Goal: Book appointment/travel/reservation

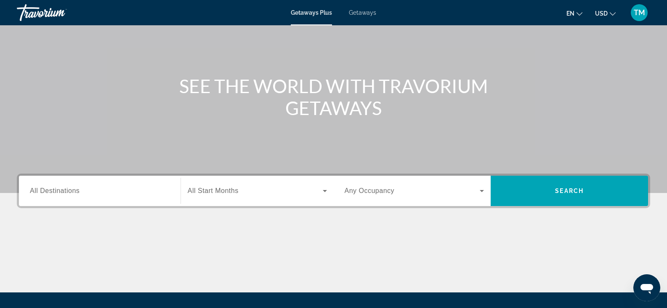
scroll to position [76, 0]
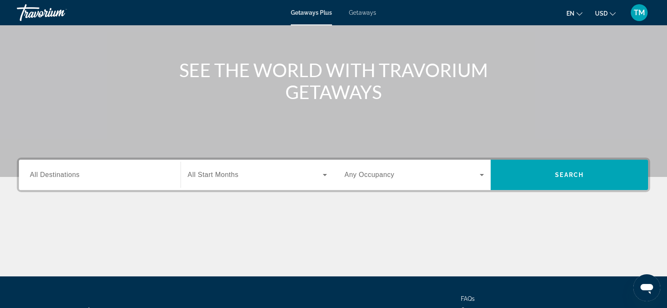
click at [323, 178] on icon "Search widget" at bounding box center [325, 175] width 10 height 10
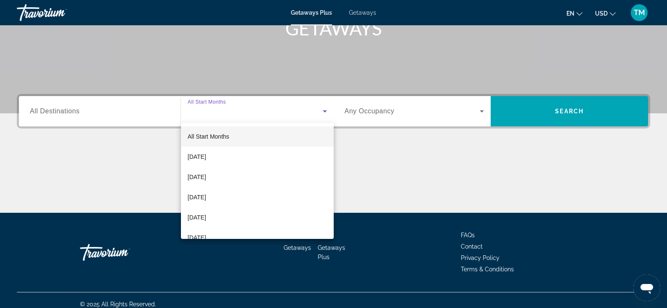
scroll to position [147, 0]
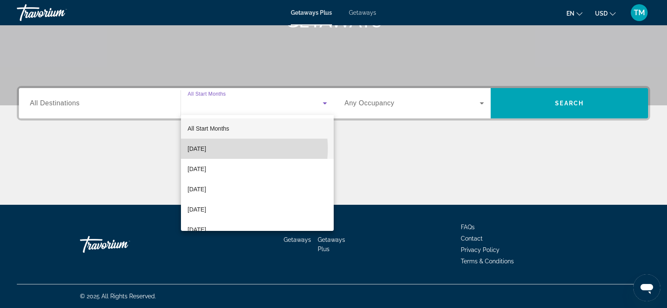
click at [206, 148] on span "[DATE]" at bounding box center [197, 149] width 19 height 10
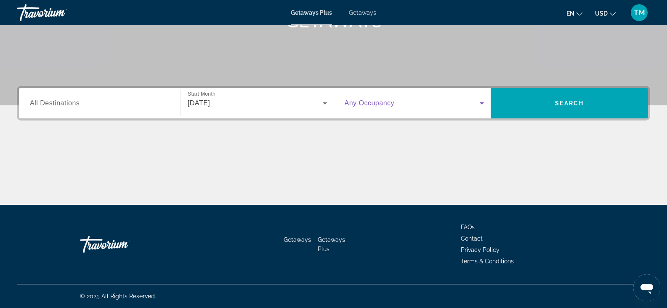
click at [481, 102] on icon "Search widget" at bounding box center [482, 103] width 10 height 10
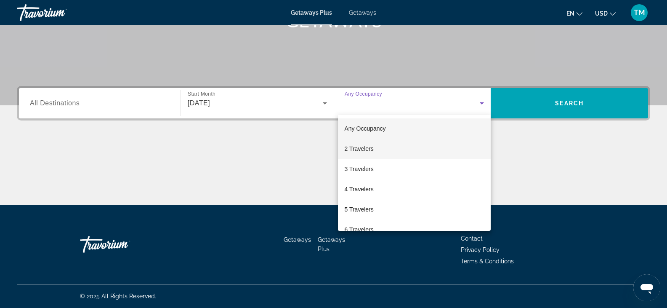
click at [374, 146] on mat-option "2 Travelers" at bounding box center [414, 149] width 153 height 20
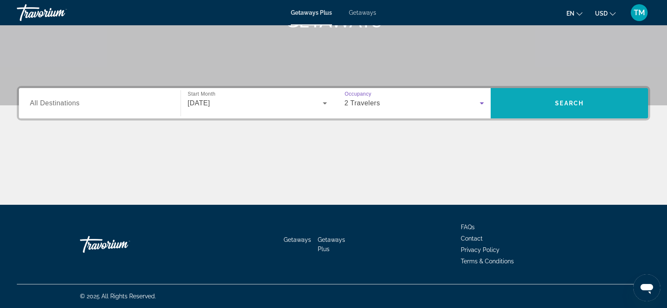
click at [564, 103] on span "Search" at bounding box center [569, 103] width 29 height 7
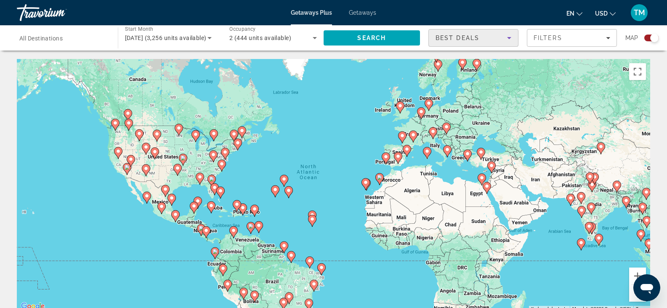
click at [512, 37] on icon "Sort by" at bounding box center [509, 38] width 10 height 10
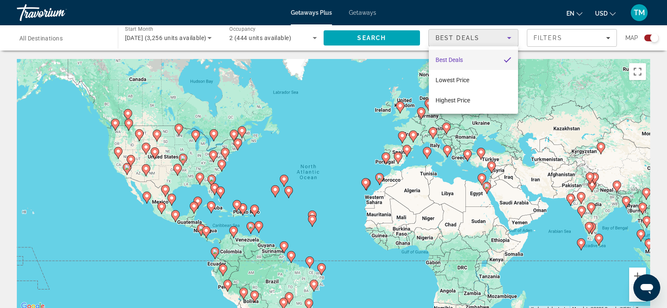
click at [609, 38] on div at bounding box center [333, 154] width 667 height 308
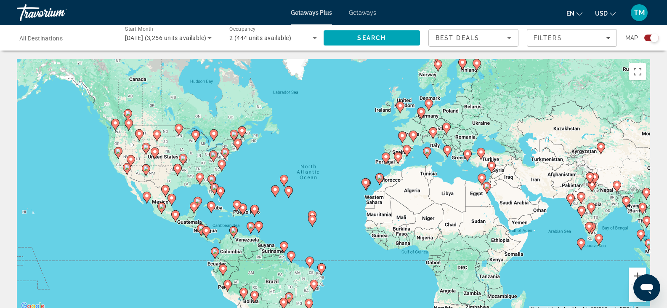
click at [609, 38] on icon "Filters" at bounding box center [608, 38] width 4 height 4
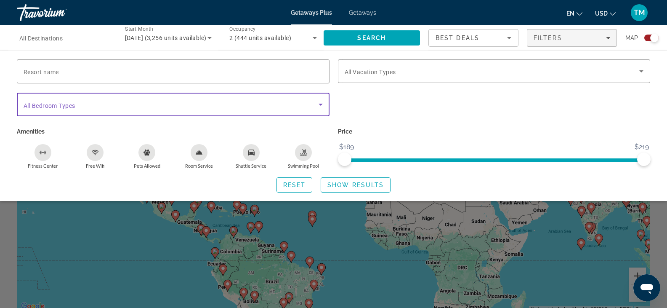
click at [322, 104] on icon "Search widget" at bounding box center [321, 104] width 10 height 10
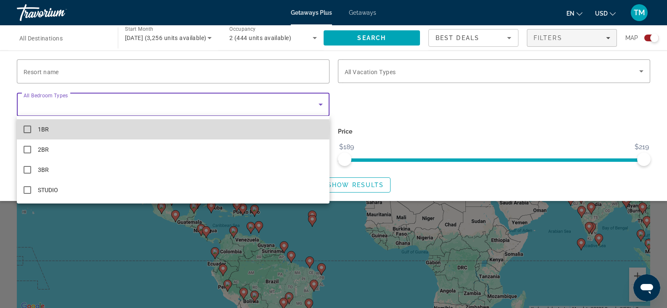
click at [27, 128] on mat-pseudo-checkbox at bounding box center [28, 129] width 8 height 8
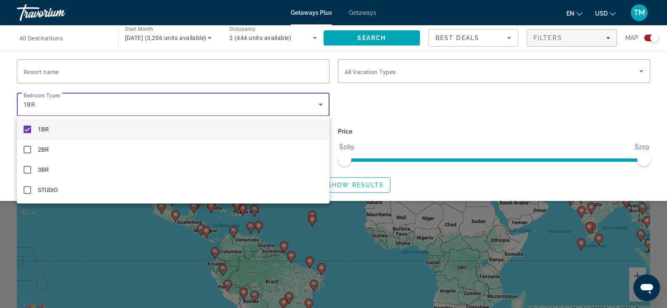
click at [97, 246] on div at bounding box center [333, 154] width 667 height 308
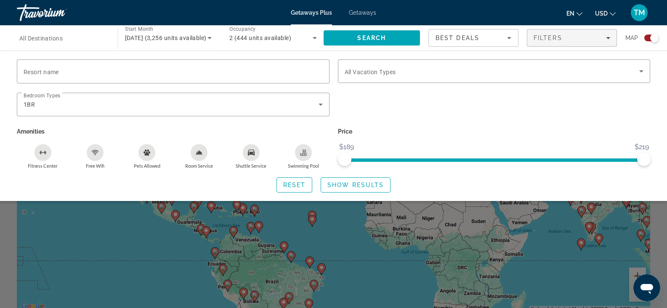
click at [304, 155] on icon "Swimming Pool" at bounding box center [303, 155] width 7 height 2
click at [252, 157] on div "Shuttle Service" at bounding box center [251, 152] width 17 height 17
click at [352, 184] on span "Show Results" at bounding box center [356, 185] width 56 height 7
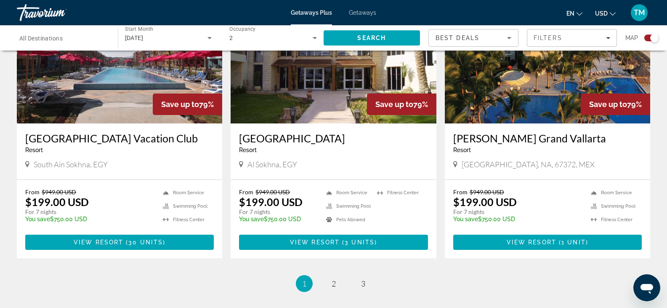
scroll to position [1320, 0]
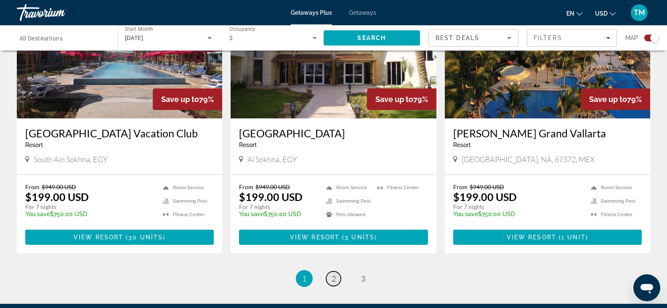
click at [334, 274] on span "2" at bounding box center [334, 278] width 4 height 9
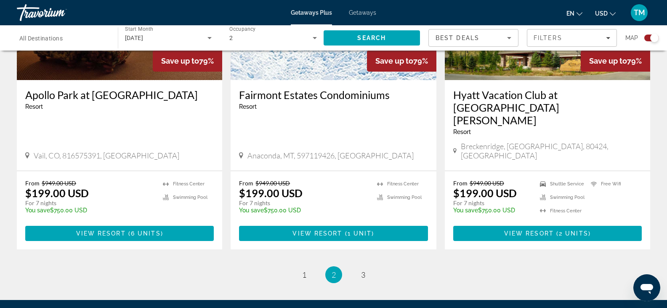
scroll to position [1269, 0]
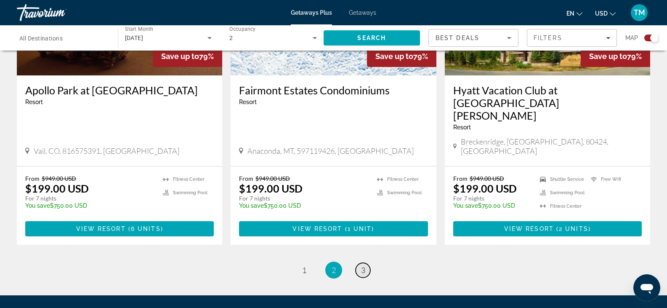
click at [364, 265] on span "3" at bounding box center [363, 269] width 4 height 9
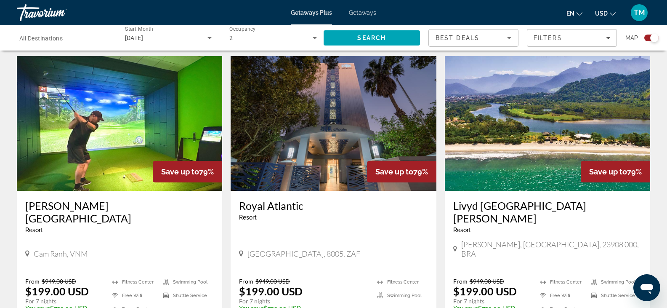
scroll to position [677, 0]
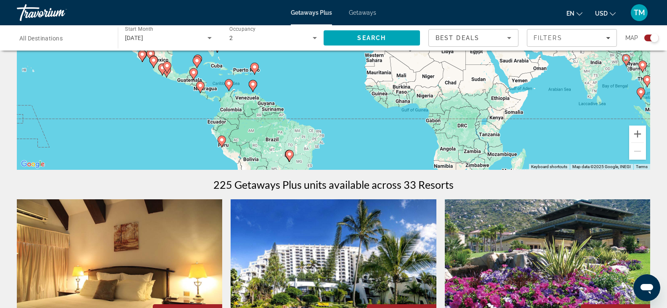
scroll to position [0, 0]
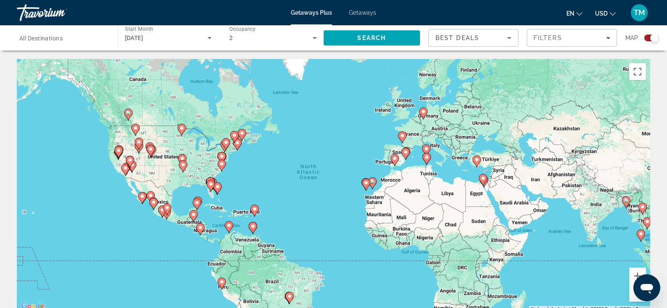
click at [57, 40] on span "All Destinations" at bounding box center [40, 38] width 43 height 7
click at [57, 40] on input "Destination All Destinations" at bounding box center [63, 38] width 88 height 10
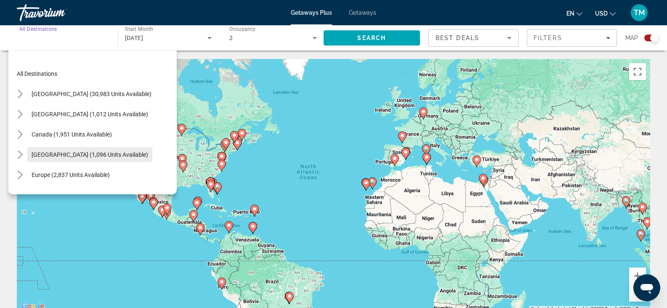
click at [63, 151] on span "[GEOGRAPHIC_DATA] (1,096 units available)" at bounding box center [90, 154] width 117 height 7
type input "**********"
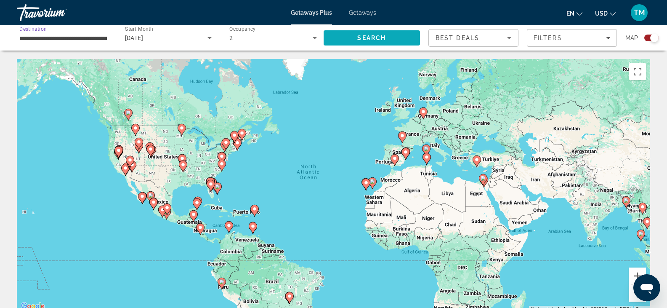
click at [370, 35] on span "Search" at bounding box center [372, 38] width 29 height 7
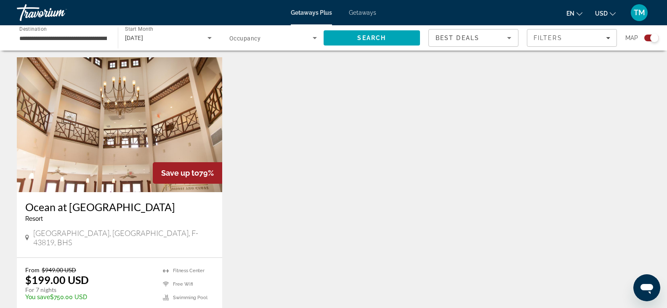
scroll to position [390, 0]
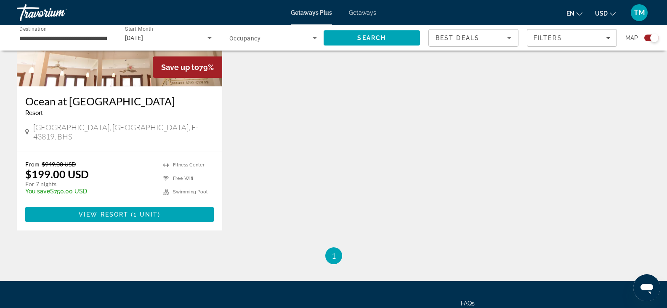
click at [91, 102] on h3 "Ocean at [GEOGRAPHIC_DATA]" at bounding box center [119, 101] width 189 height 13
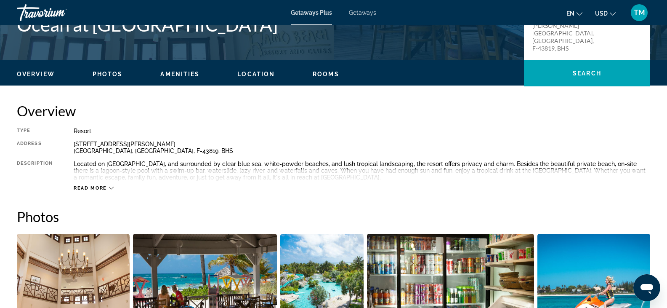
scroll to position [220, 0]
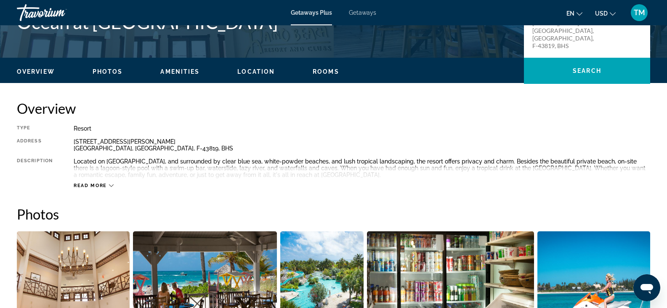
click at [93, 185] on span "Read more" at bounding box center [90, 185] width 33 height 5
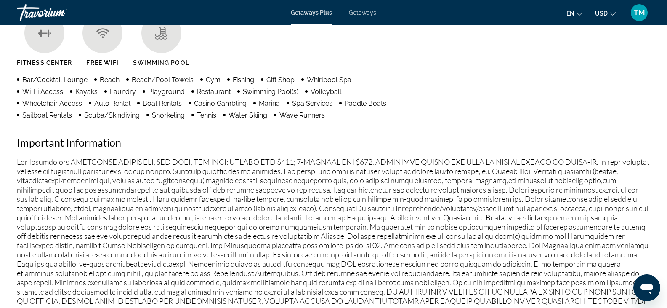
scroll to position [0, 0]
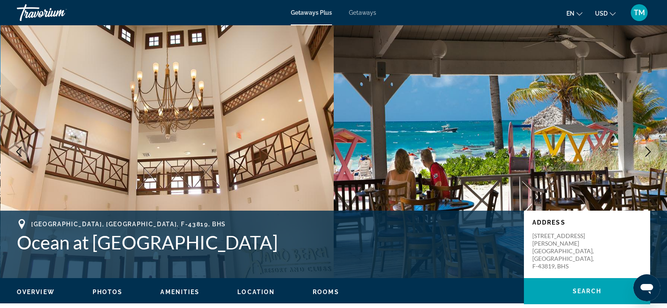
click at [646, 19] on button "TM" at bounding box center [640, 13] width 22 height 18
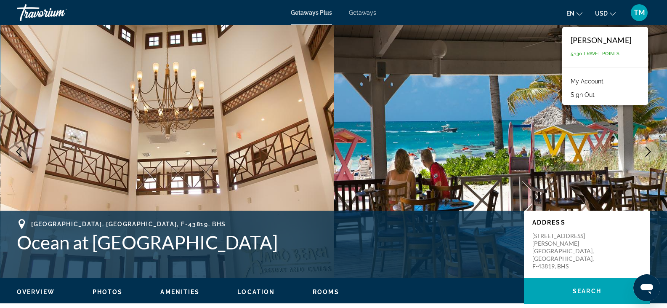
click at [365, 13] on span "Getaways" at bounding box center [362, 12] width 27 height 7
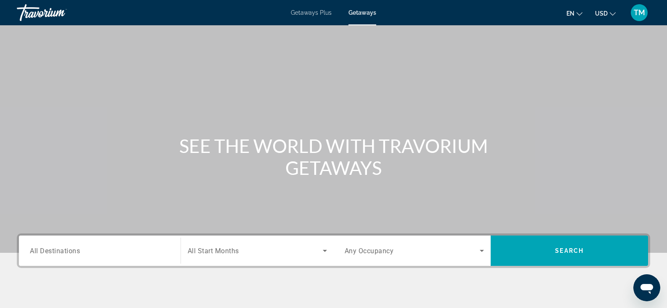
click at [326, 248] on icon "Search widget" at bounding box center [325, 251] width 10 height 10
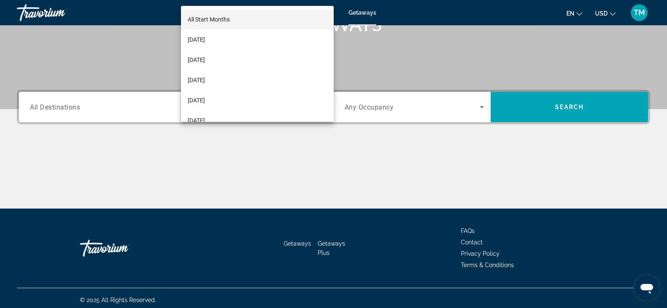
scroll to position [147, 0]
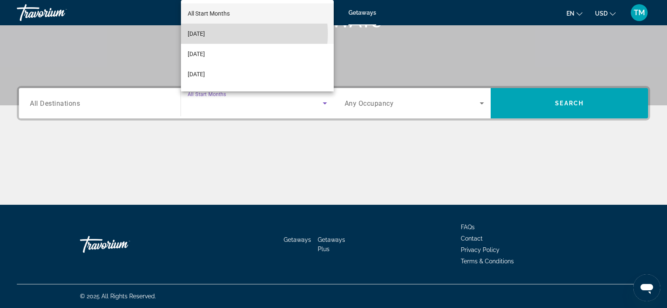
click at [205, 34] on span "[DATE]" at bounding box center [196, 34] width 17 height 10
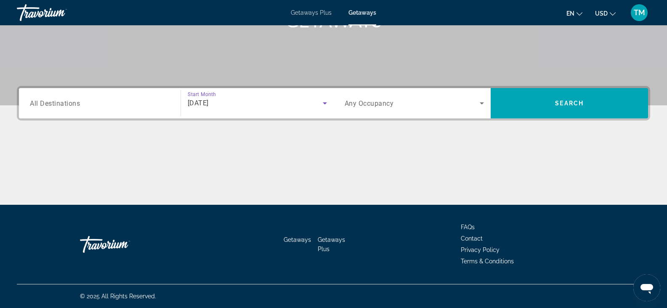
click at [483, 103] on icon "Search widget" at bounding box center [482, 103] width 4 height 2
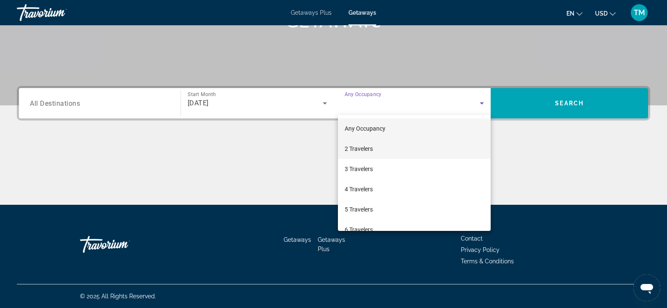
click at [363, 148] on span "2 Travelers" at bounding box center [359, 149] width 28 height 10
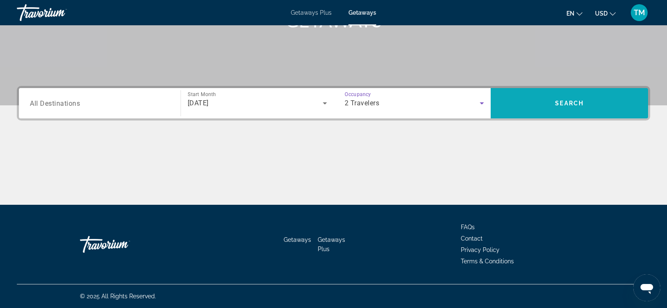
click at [564, 101] on span "Search" at bounding box center [569, 103] width 29 height 7
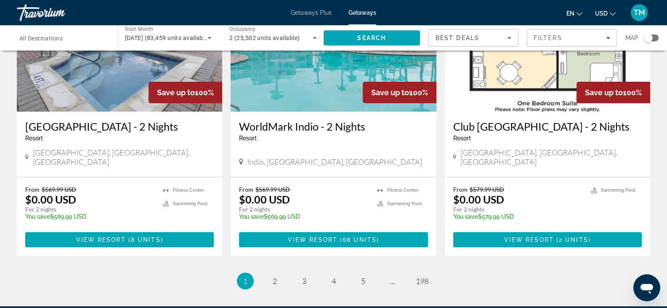
scroll to position [1072, 0]
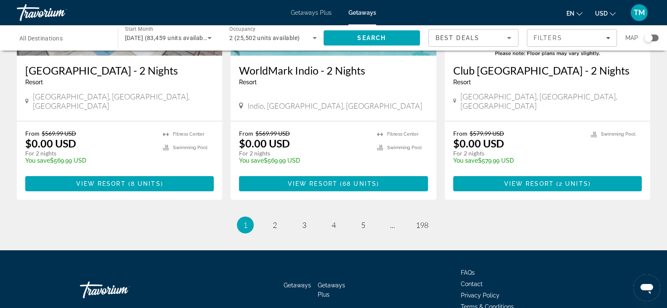
click at [73, 40] on input "Destination All Destinations" at bounding box center [63, 38] width 88 height 10
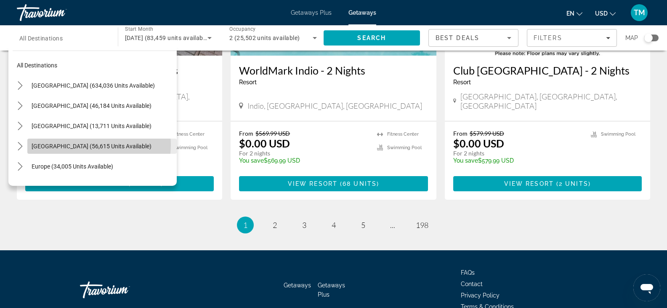
click at [83, 144] on span "[GEOGRAPHIC_DATA] (56,615 units available)" at bounding box center [92, 146] width 120 height 7
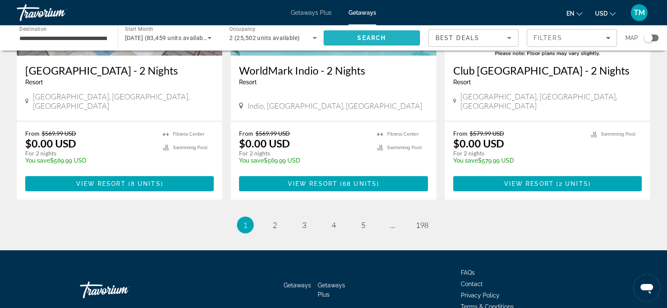
click at [362, 33] on span "Search" at bounding box center [372, 38] width 97 height 20
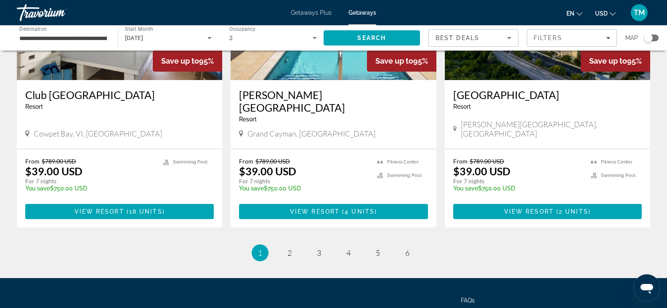
scroll to position [1039, 0]
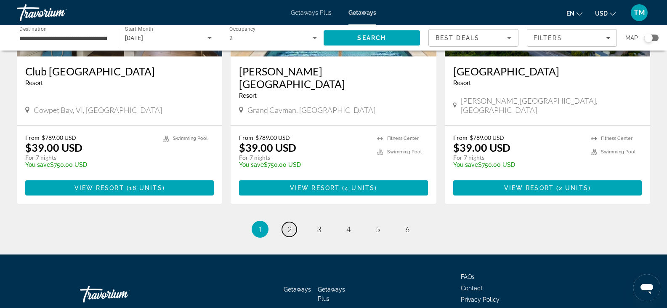
click at [291, 224] on span "2" at bounding box center [290, 228] width 4 height 9
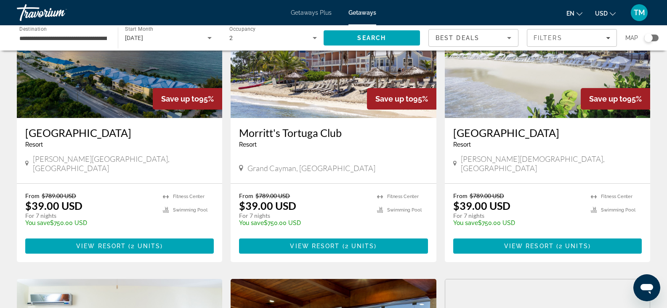
scroll to position [99, 0]
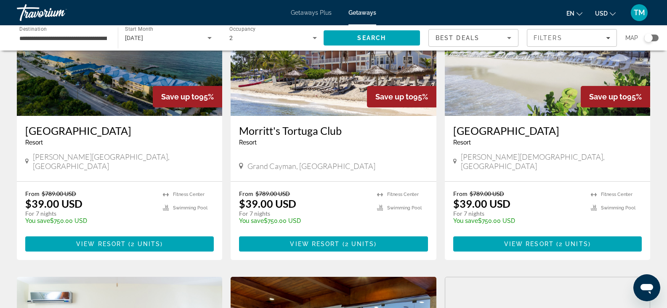
drag, startPoint x: 671, startPoint y: 42, endPoint x: 667, endPoint y: 64, distance: 21.9
click at [667, 64] on html "**********" at bounding box center [333, 55] width 667 height 308
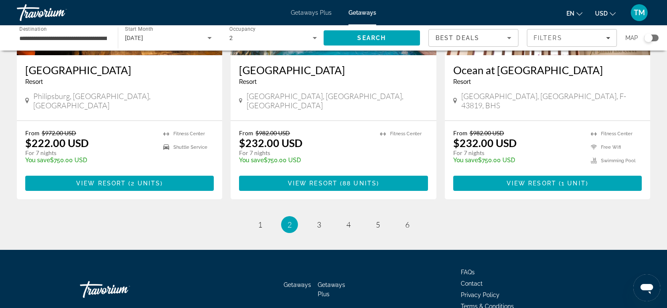
scroll to position [1057, 0]
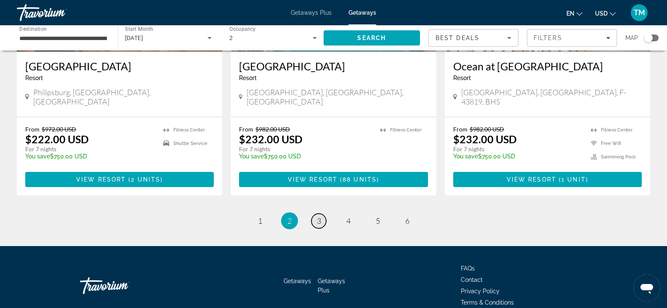
click at [318, 216] on span "3" at bounding box center [319, 220] width 4 height 9
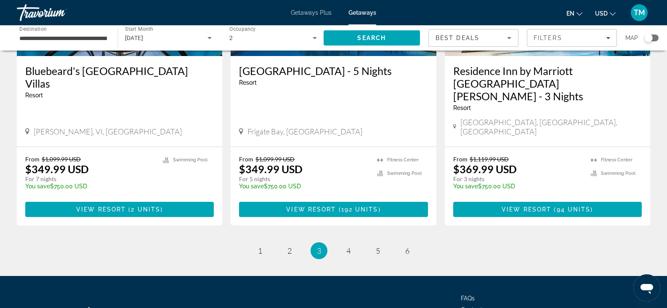
scroll to position [1070, 0]
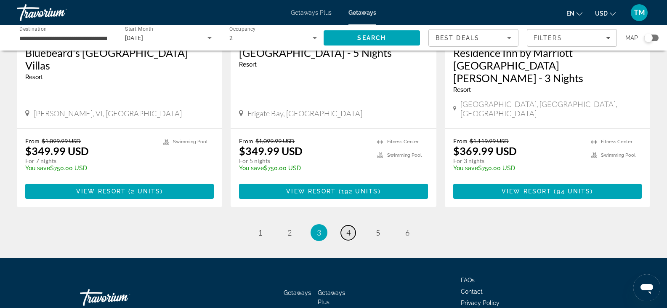
click at [350, 228] on span "4" at bounding box center [349, 232] width 4 height 9
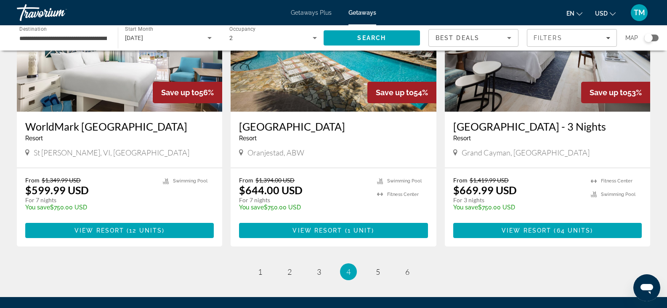
scroll to position [1044, 0]
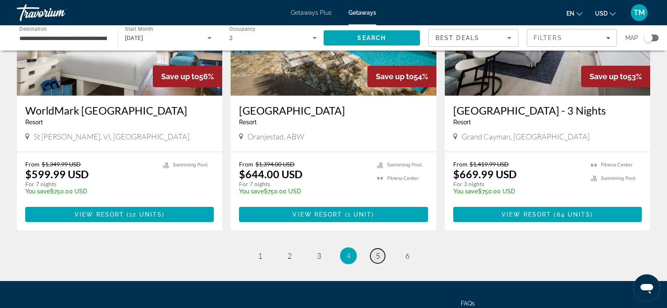
click at [379, 251] on span "5" at bounding box center [378, 255] width 4 height 9
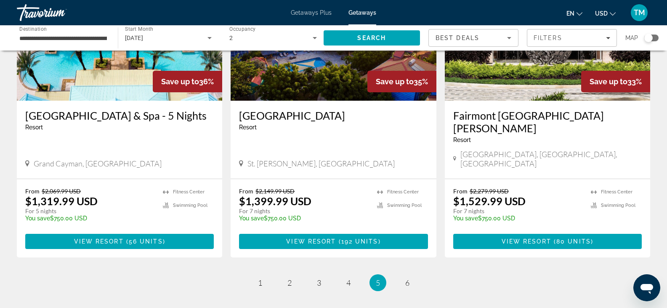
scroll to position [1074, 0]
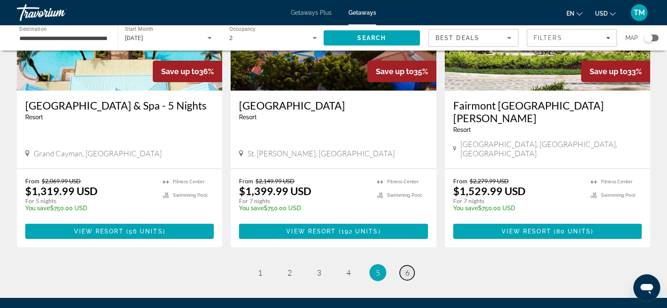
click at [408, 268] on span "6" at bounding box center [408, 272] width 4 height 9
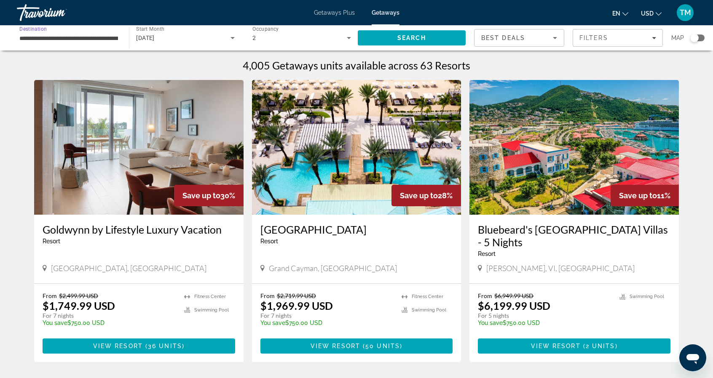
click at [85, 41] on input "**********" at bounding box center [68, 38] width 99 height 10
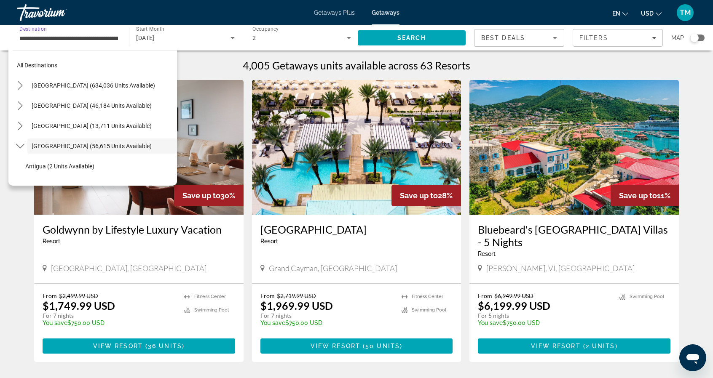
scroll to position [30, 0]
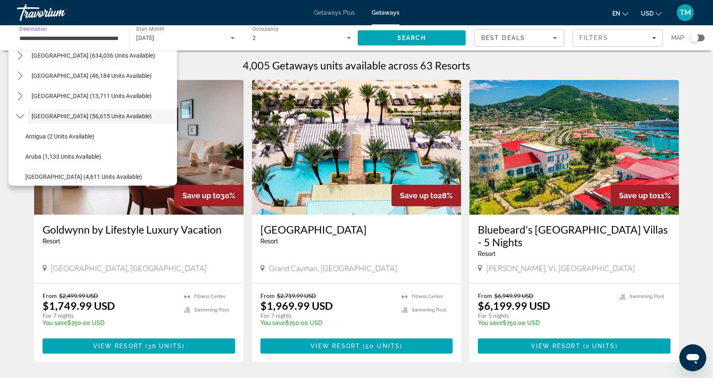
click at [76, 36] on input "**********" at bounding box center [68, 38] width 99 height 10
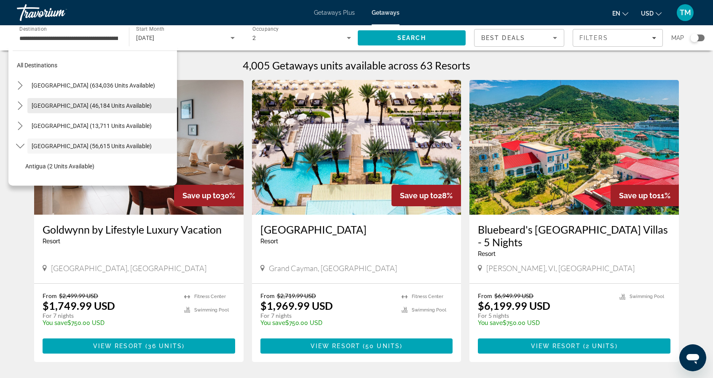
click at [63, 104] on span "[GEOGRAPHIC_DATA] (46,184 units available)" at bounding box center [92, 105] width 120 height 7
type input "**********"
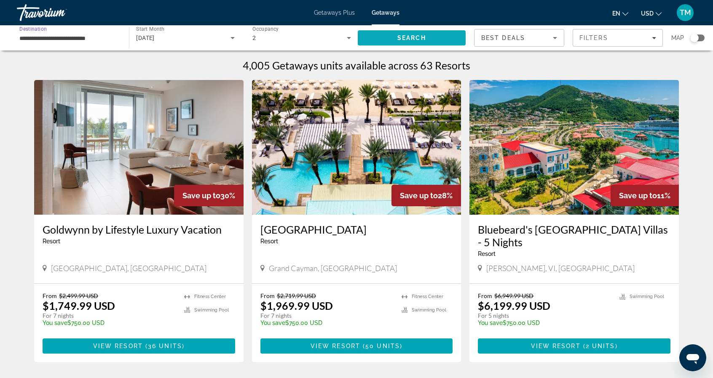
click at [401, 36] on span "Search" at bounding box center [411, 38] width 29 height 7
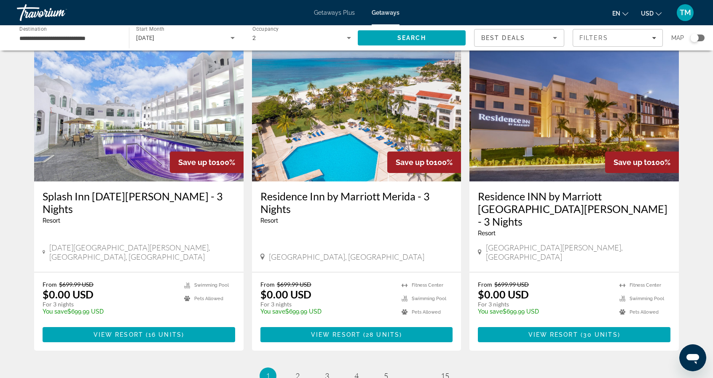
scroll to position [996, 0]
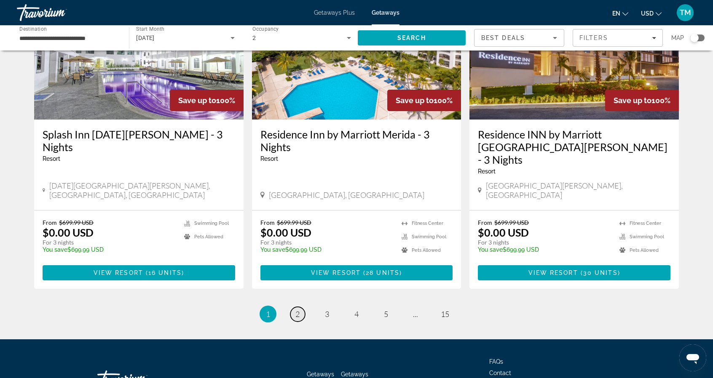
click at [296, 307] on span "2" at bounding box center [297, 314] width 4 height 9
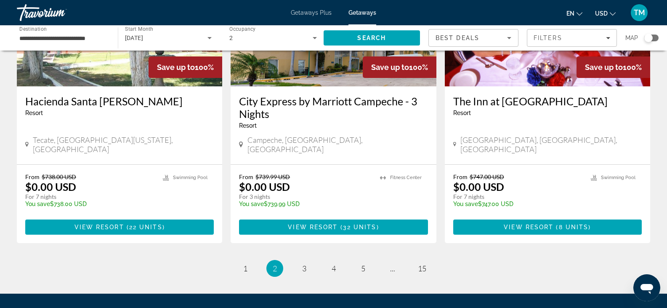
scroll to position [1040, 0]
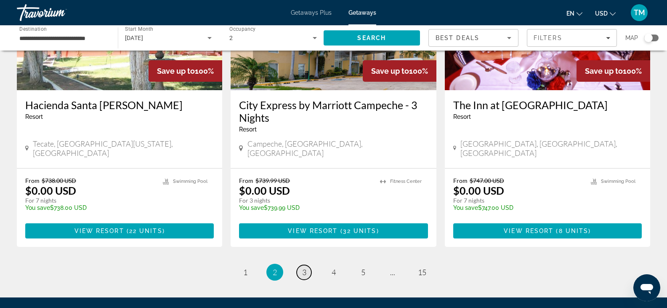
click at [303, 267] on span "3" at bounding box center [304, 271] width 4 height 9
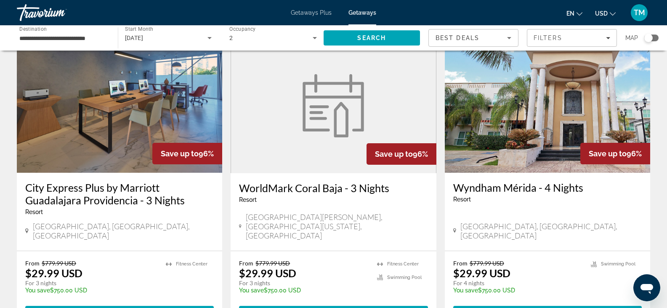
scroll to position [1105, 0]
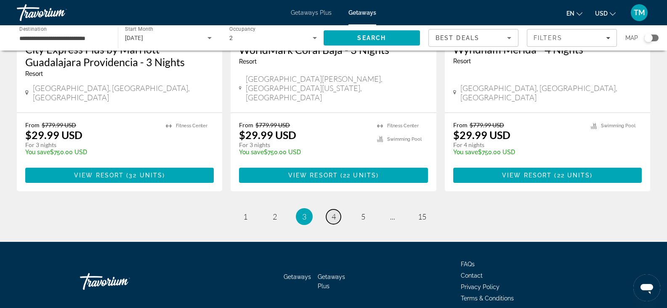
click at [335, 212] on span "4" at bounding box center [334, 216] width 4 height 9
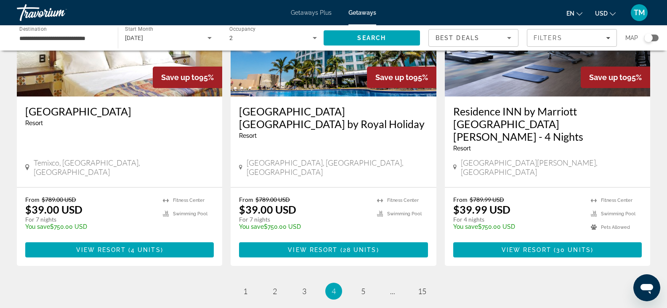
scroll to position [1080, 0]
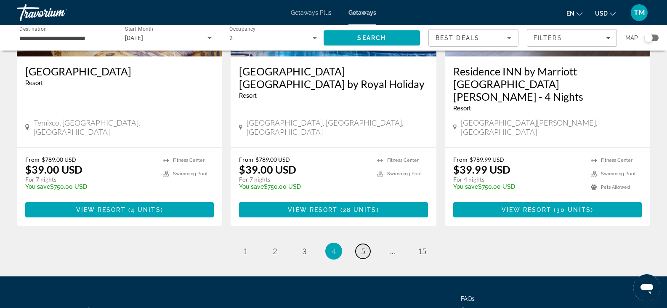
click at [364, 246] on span "5" at bounding box center [363, 250] width 4 height 9
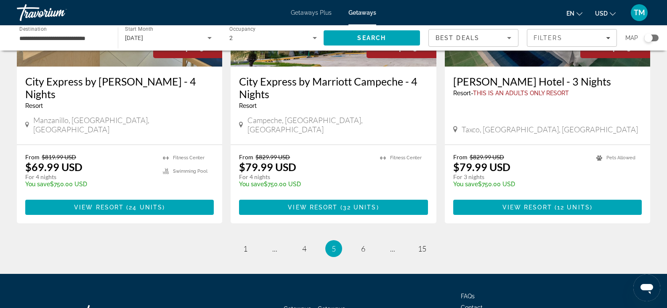
scroll to position [1105, 0]
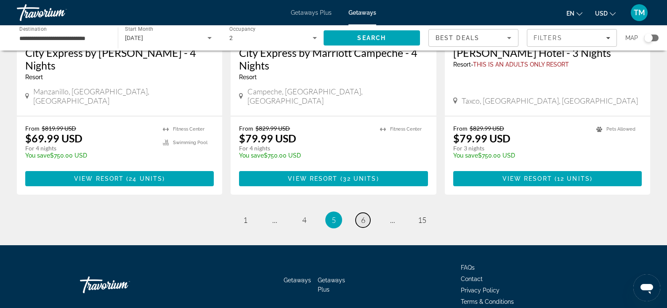
click at [365, 215] on span "6" at bounding box center [363, 219] width 4 height 9
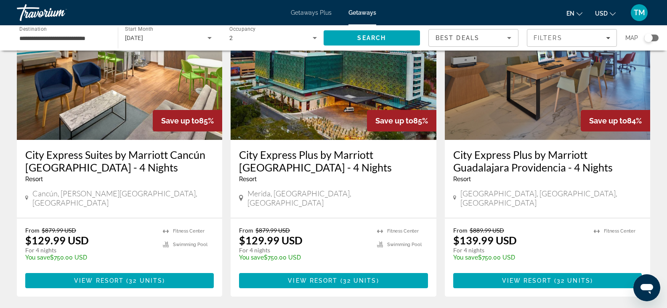
scroll to position [1104, 0]
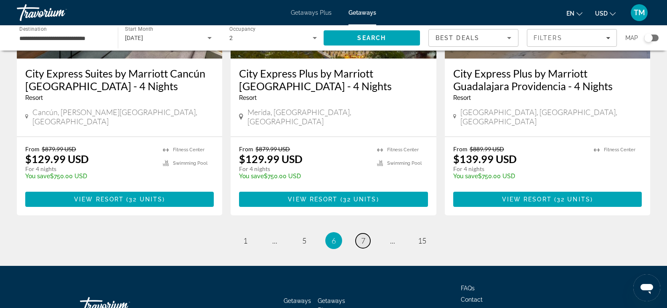
click at [364, 236] on span "7" at bounding box center [363, 240] width 4 height 9
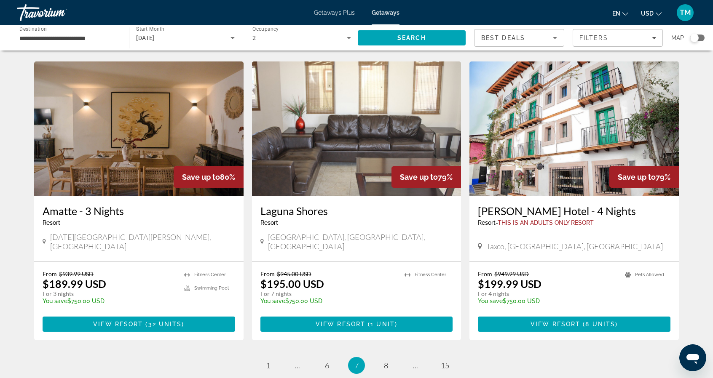
scroll to position [945, 0]
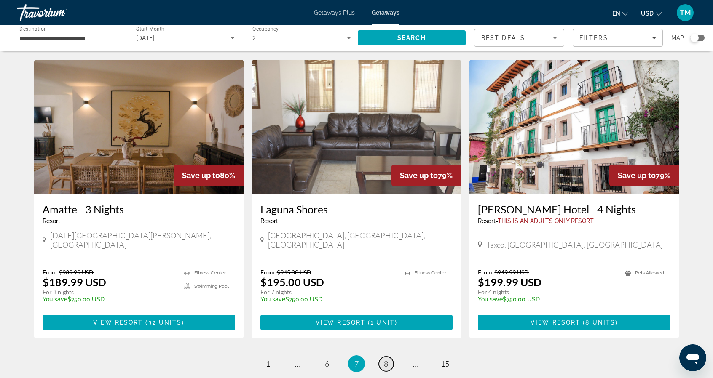
click at [384, 307] on span "8" at bounding box center [386, 363] width 4 height 9
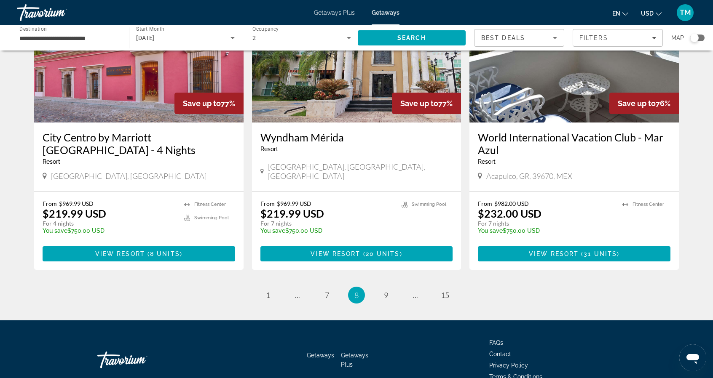
scroll to position [998, 0]
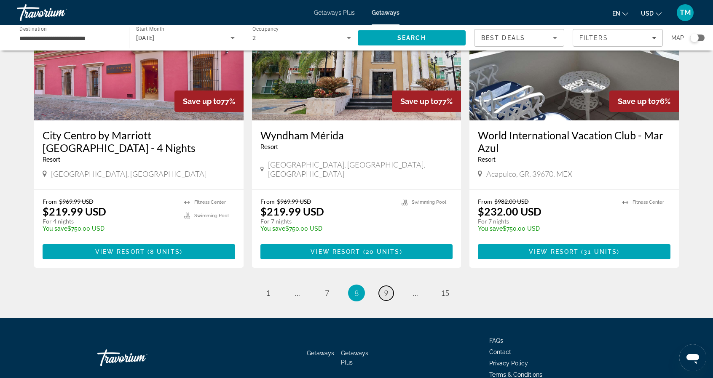
click at [384, 288] on span "9" at bounding box center [386, 292] width 4 height 9
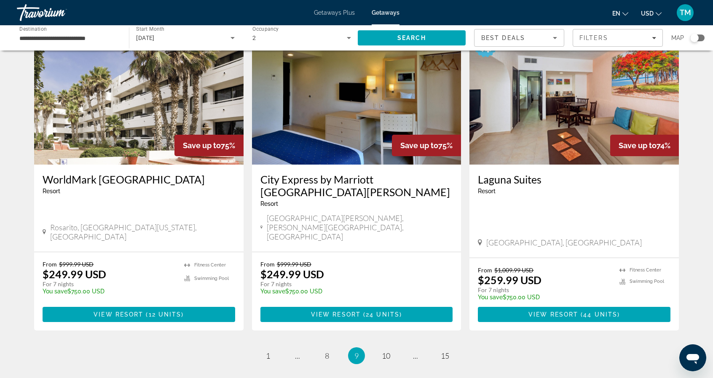
scroll to position [979, 0]
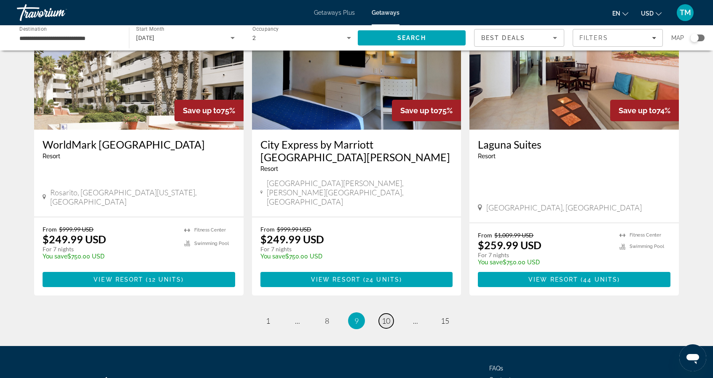
click at [382, 307] on span "10" at bounding box center [386, 320] width 8 height 9
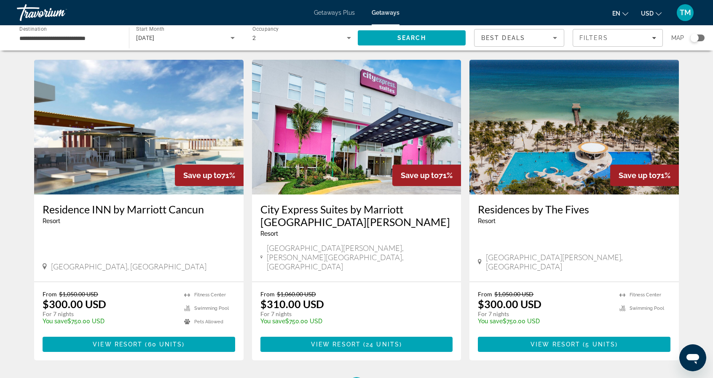
scroll to position [955, 0]
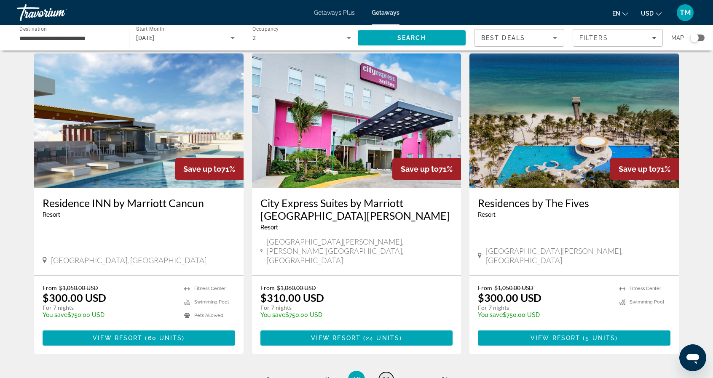
click at [387, 307] on link "page 11" at bounding box center [386, 379] width 15 height 15
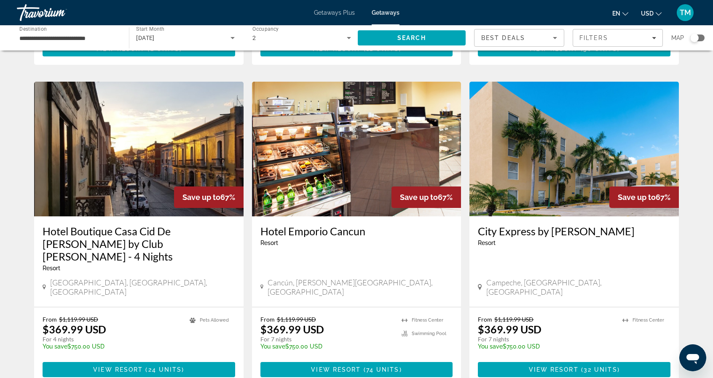
scroll to position [949, 0]
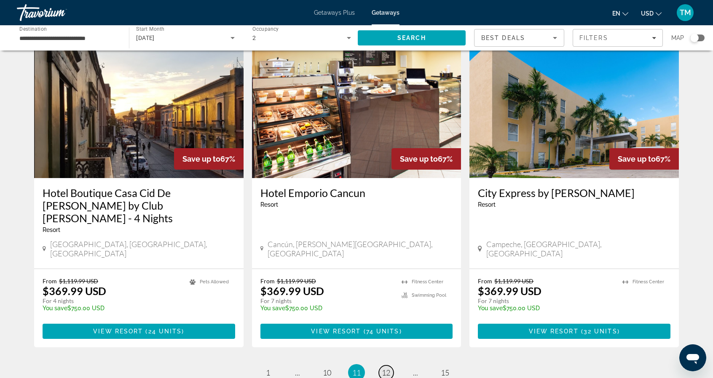
click at [386, 307] on span "12" at bounding box center [386, 372] width 8 height 9
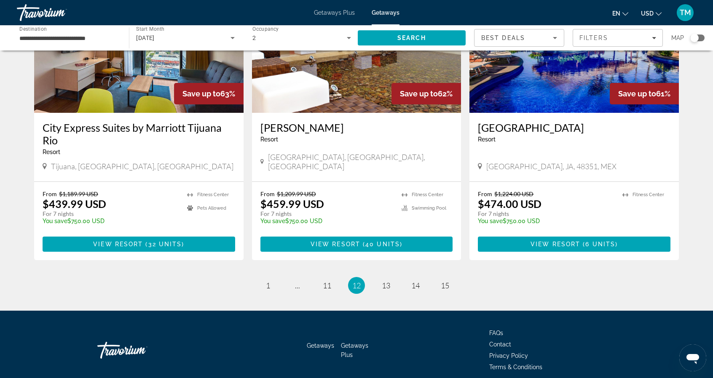
scroll to position [1028, 0]
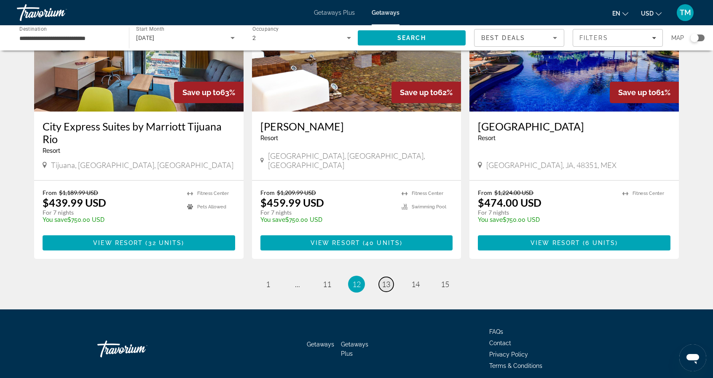
click at [388, 280] on span "13" at bounding box center [386, 284] width 8 height 9
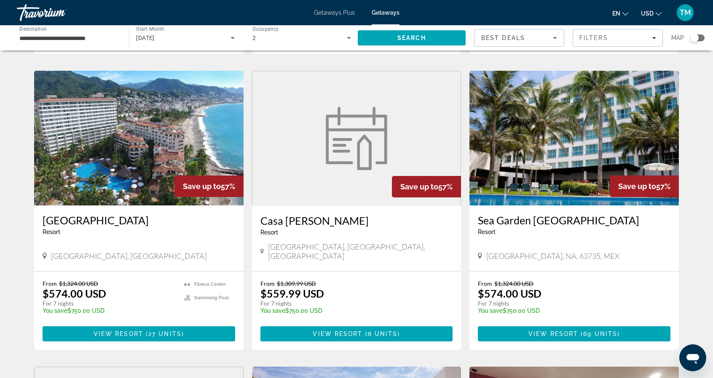
scroll to position [635, 0]
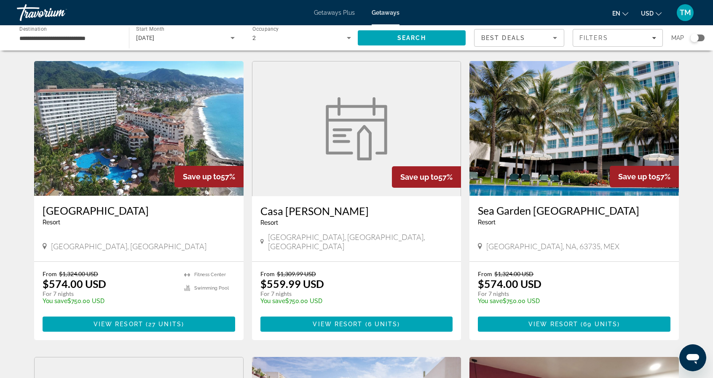
click at [126, 142] on img "Main content" at bounding box center [138, 128] width 209 height 135
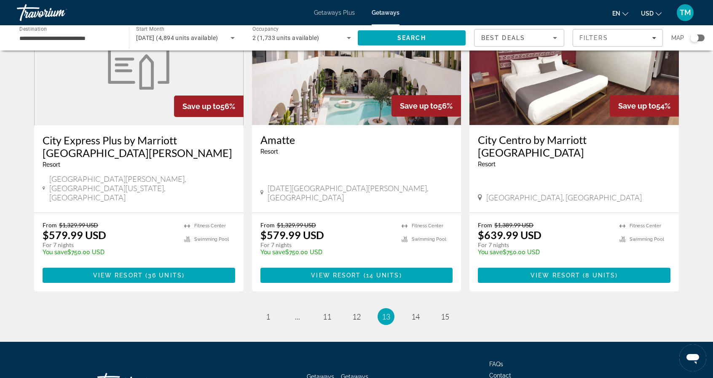
scroll to position [1006, 0]
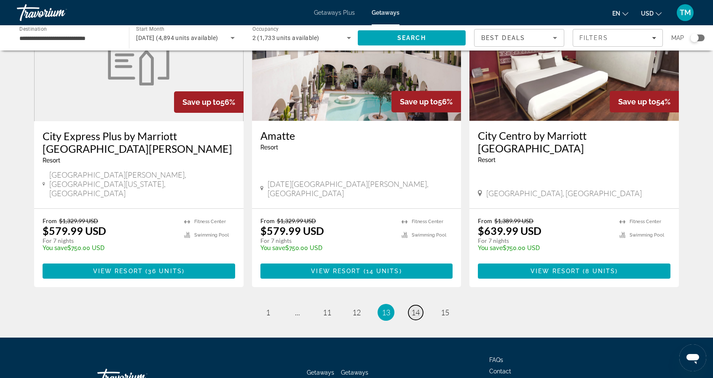
click at [417, 307] on span "14" at bounding box center [415, 312] width 8 height 9
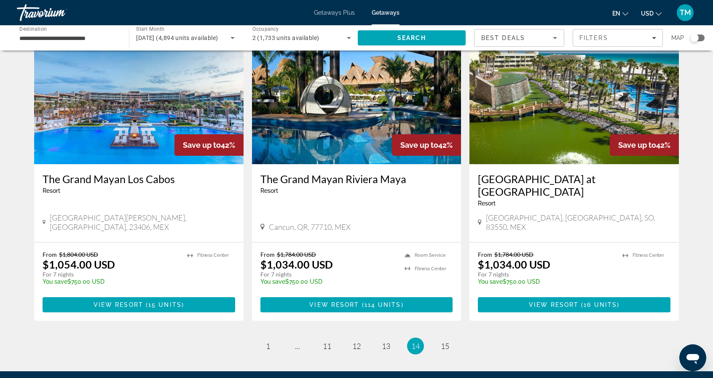
scroll to position [996, 0]
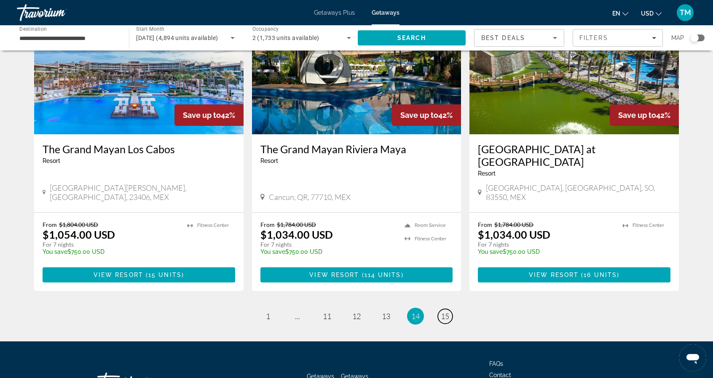
click at [446, 307] on span "15" at bounding box center [444, 316] width 8 height 9
